Goal: Find specific page/section: Find specific page/section

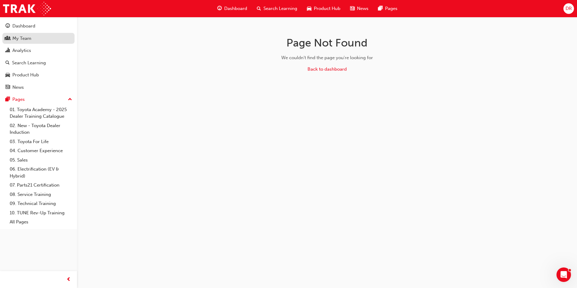
click at [20, 41] on div "My Team" at bounding box center [21, 38] width 19 height 7
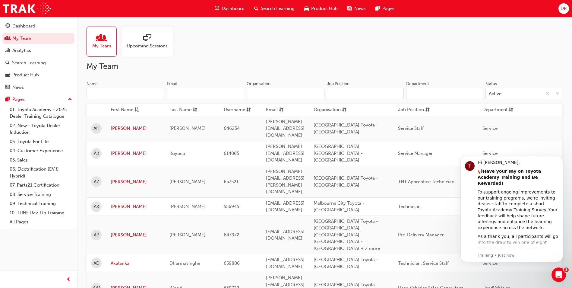
click at [120, 93] on input "Name" at bounding box center [126, 93] width 78 height 11
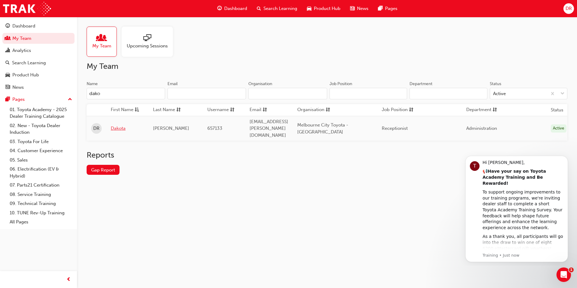
type input "dako"
click at [120, 127] on link "Dakota" at bounding box center [127, 128] width 33 height 7
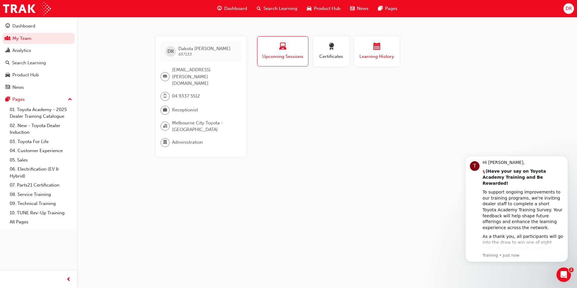
drag, startPoint x: 382, startPoint y: 62, endPoint x: 387, endPoint y: 66, distance: 6.1
click at [382, 62] on button "Learning History" at bounding box center [376, 51] width 45 height 30
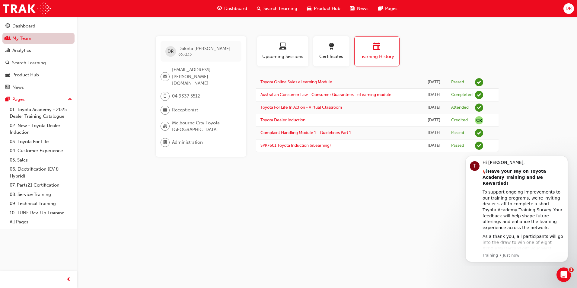
click at [40, 38] on link "My Team" at bounding box center [38, 38] width 72 height 11
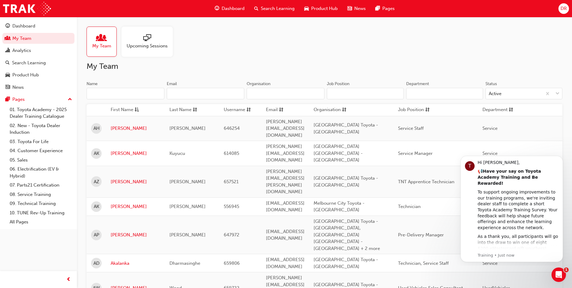
click at [108, 93] on input "Name" at bounding box center [126, 93] width 78 height 11
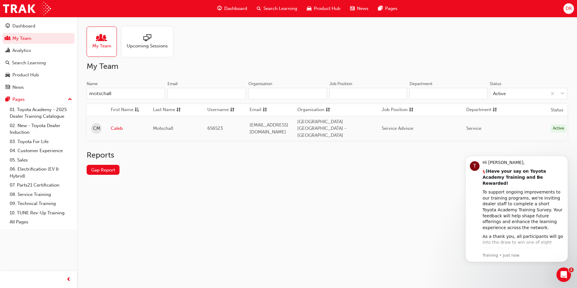
type input "motschall"
click at [118, 126] on link "Caleb" at bounding box center [127, 128] width 33 height 7
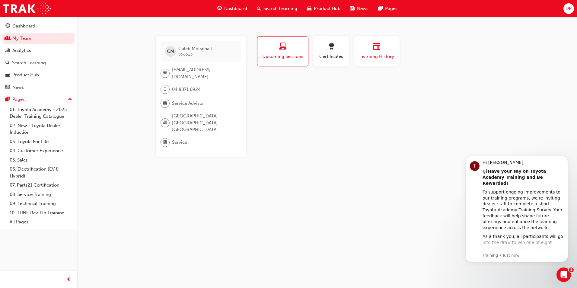
click at [364, 55] on span "Learning History" at bounding box center [377, 56] width 36 height 7
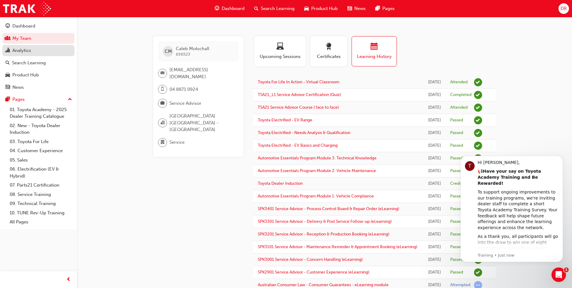
drag, startPoint x: 23, startPoint y: 41, endPoint x: 74, endPoint y: 46, distance: 51.6
click at [23, 41] on link "My Team" at bounding box center [38, 38] width 72 height 11
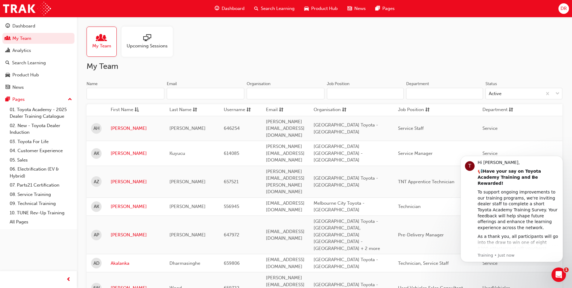
click at [108, 94] on input "Name" at bounding box center [126, 93] width 78 height 11
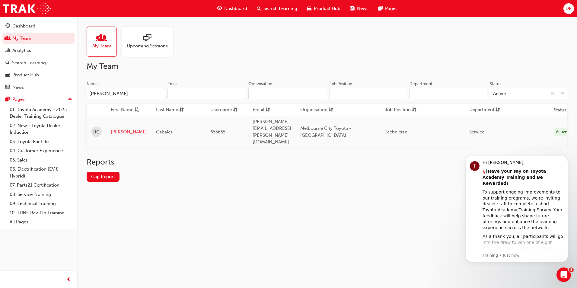
type input "[PERSON_NAME]"
click at [121, 129] on link "[PERSON_NAME]" at bounding box center [129, 132] width 36 height 7
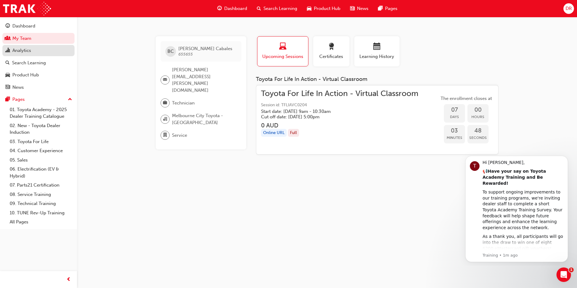
drag, startPoint x: 27, startPoint y: 40, endPoint x: 70, endPoint y: 47, distance: 43.5
click at [27, 40] on link "My Team" at bounding box center [38, 38] width 72 height 11
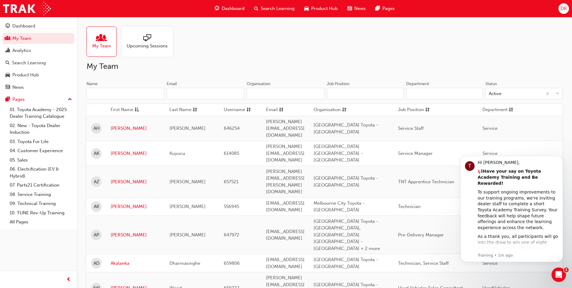
click at [103, 92] on input "Name" at bounding box center [126, 93] width 78 height 11
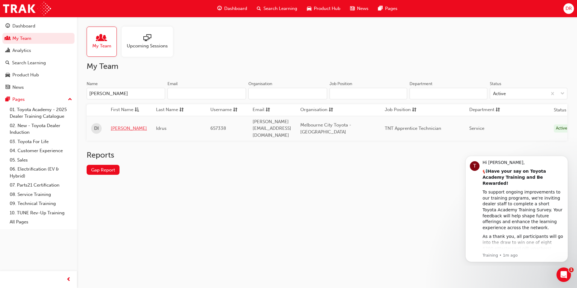
type input "[PERSON_NAME]"
click at [115, 126] on link "[PERSON_NAME]" at bounding box center [129, 128] width 36 height 7
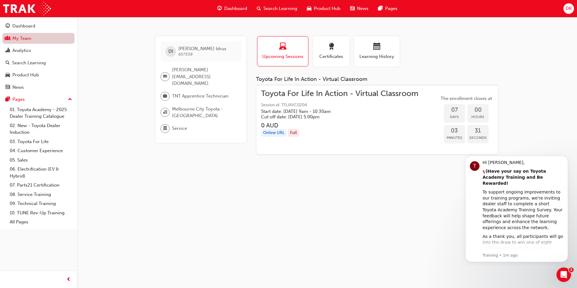
click at [25, 39] on link "My Team" at bounding box center [38, 38] width 72 height 11
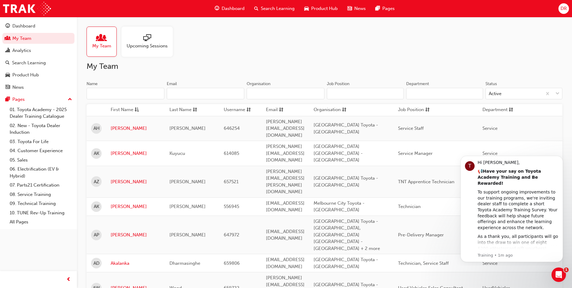
click at [113, 93] on input "Name" at bounding box center [126, 93] width 78 height 11
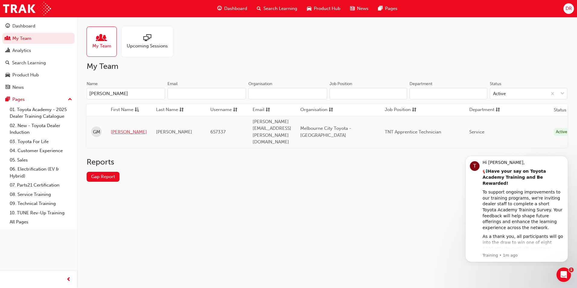
type input "[PERSON_NAME]"
click at [119, 129] on link "[PERSON_NAME]" at bounding box center [129, 132] width 36 height 7
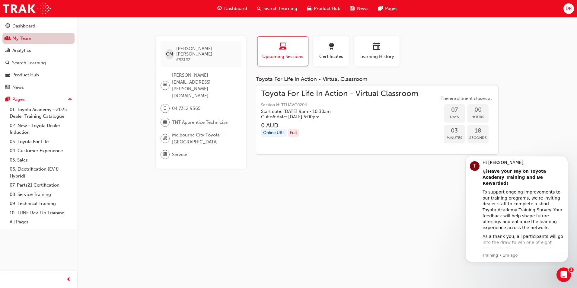
click at [26, 39] on link "My Team" at bounding box center [38, 38] width 72 height 11
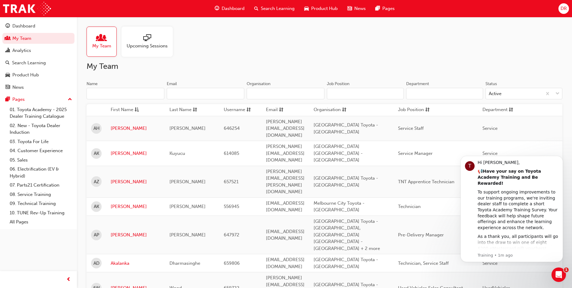
click at [103, 92] on input "Name" at bounding box center [126, 93] width 78 height 11
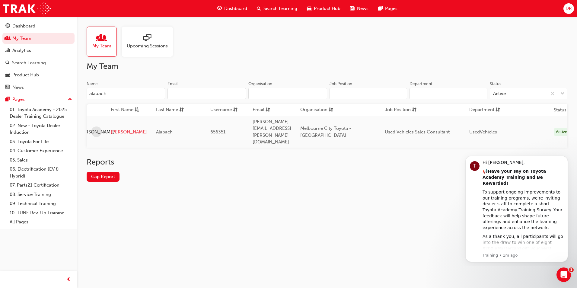
type input "alabach"
click at [122, 129] on link "[PERSON_NAME]" at bounding box center [129, 132] width 36 height 7
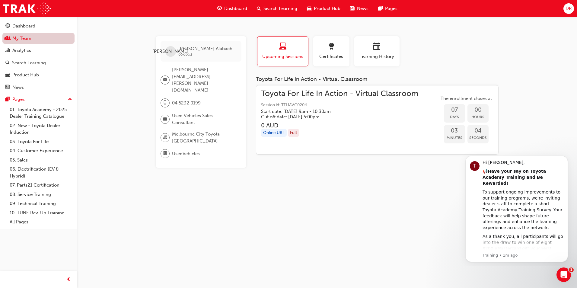
click at [21, 40] on link "My Team" at bounding box center [38, 38] width 72 height 11
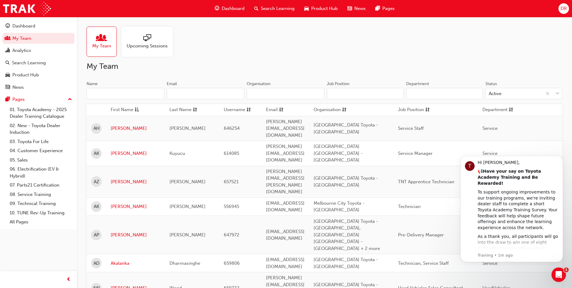
click at [120, 94] on input "Name" at bounding box center [126, 93] width 78 height 11
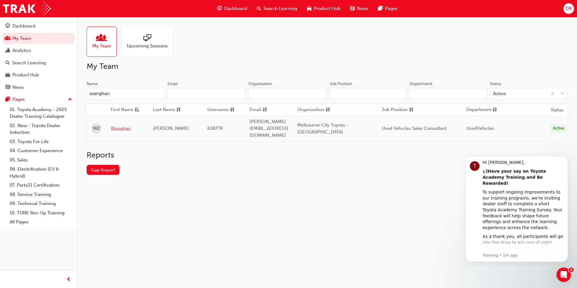
type input "wanghao"
click at [126, 125] on link "Wanghao" at bounding box center [127, 128] width 33 height 7
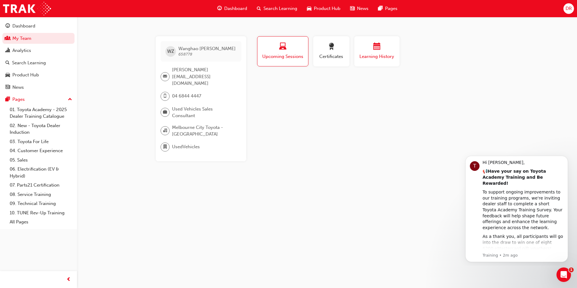
click at [370, 52] on div "button" at bounding box center [377, 47] width 36 height 9
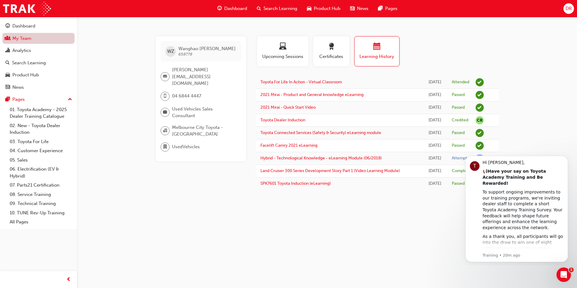
click at [40, 36] on link "My Team" at bounding box center [38, 38] width 72 height 11
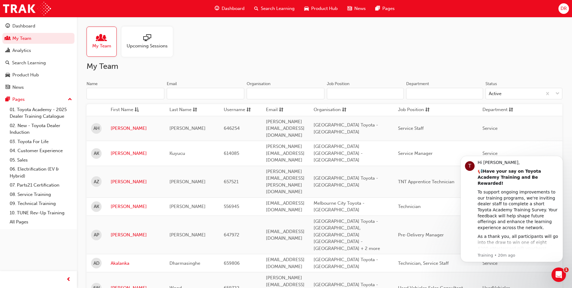
click at [111, 90] on input "Name" at bounding box center [126, 93] width 78 height 11
click at [44, 28] on div "Dashboard" at bounding box center [38, 26] width 66 height 8
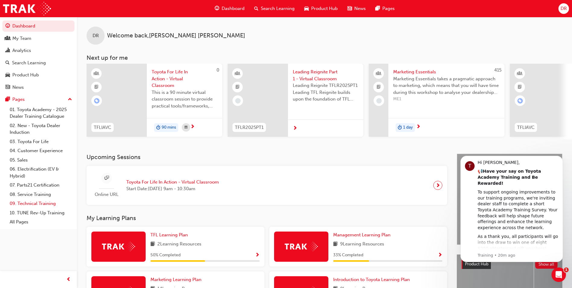
click at [38, 203] on link "09. Technical Training" at bounding box center [40, 203] width 67 height 9
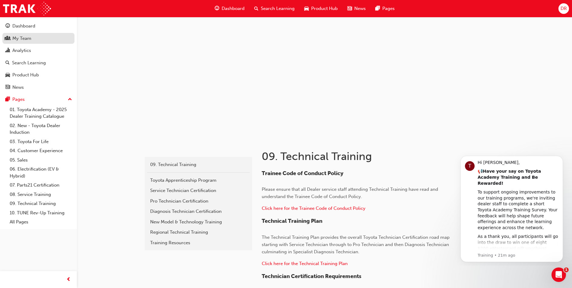
click at [32, 37] on div "My Team" at bounding box center [38, 39] width 66 height 8
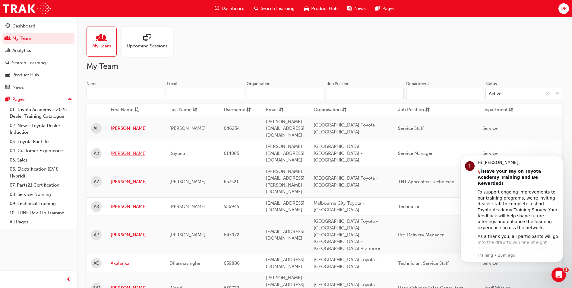
click at [120, 150] on link "[PERSON_NAME]" at bounding box center [136, 153] width 50 height 7
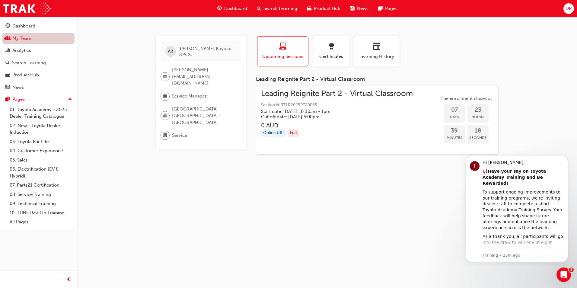
click at [21, 39] on link "My Team" at bounding box center [38, 38] width 72 height 11
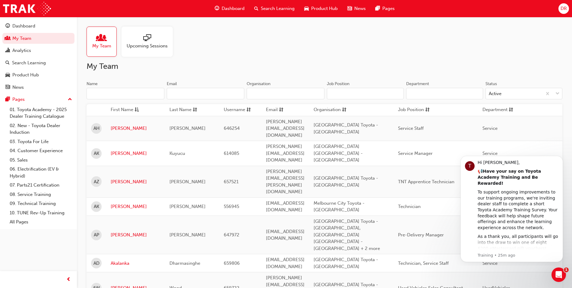
click at [103, 96] on input "Name" at bounding box center [126, 93] width 78 height 11
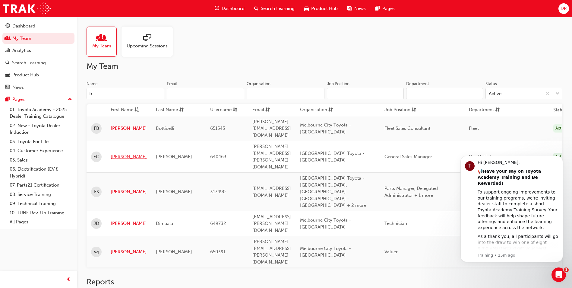
type input "fr"
click at [124, 153] on link "[PERSON_NAME]" at bounding box center [129, 156] width 36 height 7
